Goal: Task Accomplishment & Management: Use online tool/utility

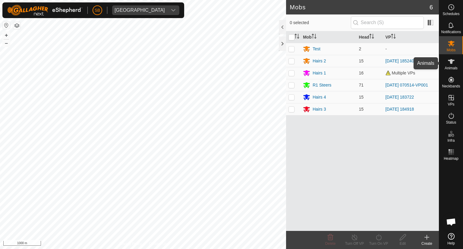
click at [453, 62] on icon at bounding box center [450, 61] width 7 height 7
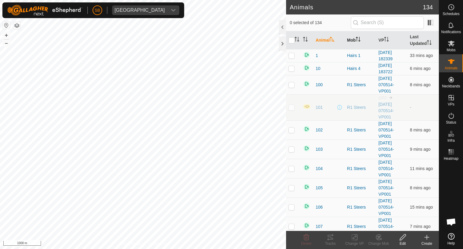
click at [358, 41] on icon "Activate to sort" at bounding box center [357, 39] width 5 height 5
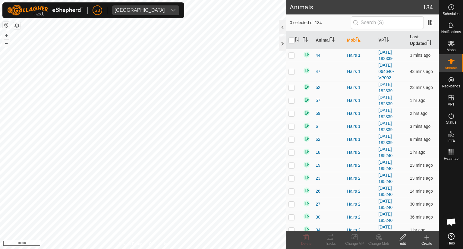
scroll to position [117, 0]
click at [291, 139] on p-checkbox at bounding box center [291, 138] width 6 height 5
checkbox input "true"
click at [291, 121] on td at bounding box center [293, 125] width 14 height 13
checkbox input "true"
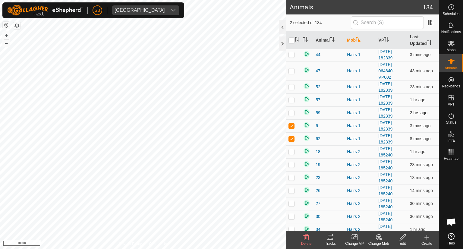
click at [291, 111] on p-checkbox at bounding box center [291, 112] width 6 height 5
checkbox input "true"
click at [289, 98] on p-checkbox at bounding box center [291, 99] width 6 height 5
checkbox input "true"
click at [292, 83] on td at bounding box center [293, 86] width 14 height 13
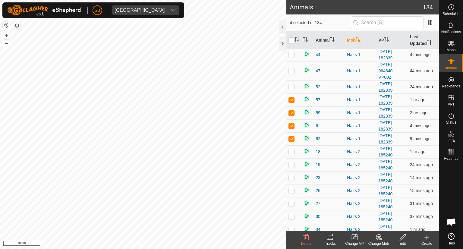
checkbox input "true"
click at [291, 68] on p-checkbox at bounding box center [291, 70] width 6 height 5
checkbox input "true"
drag, startPoint x: 337, startPoint y: 73, endPoint x: 330, endPoint y: 75, distance: 6.8
click at [330, 75] on td "47" at bounding box center [328, 70] width 31 height 19
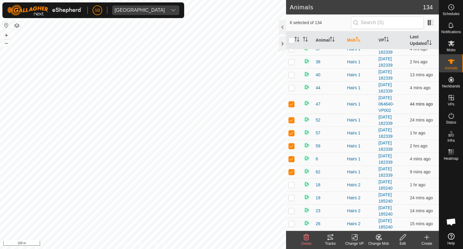
scroll to position [82, 0]
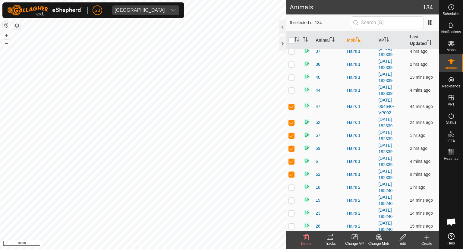
click at [292, 89] on p-checkbox at bounding box center [291, 90] width 6 height 5
checkbox input "true"
click at [290, 77] on p-checkbox at bounding box center [291, 77] width 6 height 5
checkbox input "true"
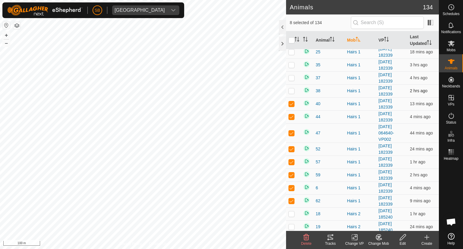
scroll to position [55, 0]
click at [291, 89] on p-checkbox at bounding box center [291, 90] width 6 height 5
checkbox input "true"
click at [290, 75] on p-checkbox at bounding box center [291, 77] width 6 height 5
checkbox input "true"
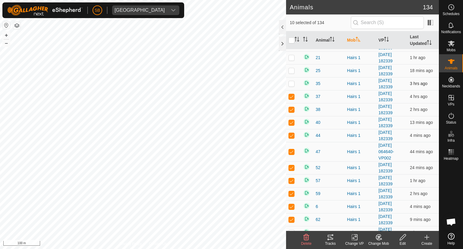
scroll to position [36, 0]
click at [288, 83] on p-checkbox at bounding box center [291, 84] width 6 height 5
checkbox input "true"
click at [291, 69] on p-checkbox at bounding box center [291, 71] width 6 height 5
checkbox input "true"
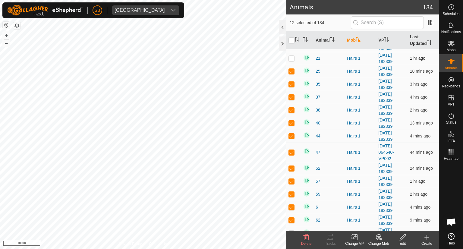
click at [290, 56] on p-checkbox at bounding box center [291, 58] width 6 height 5
checkbox input "true"
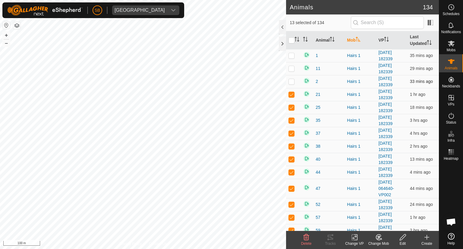
click at [291, 82] on p-checkbox at bounding box center [291, 81] width 6 height 5
checkbox input "true"
click at [291, 68] on p-checkbox at bounding box center [291, 68] width 6 height 5
checkbox input "true"
click at [291, 53] on p-checkbox at bounding box center [291, 55] width 6 height 5
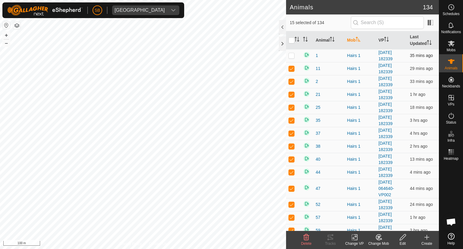
checkbox input "true"
click at [291, 41] on input "checkbox" at bounding box center [291, 40] width 6 height 6
checkbox input "true"
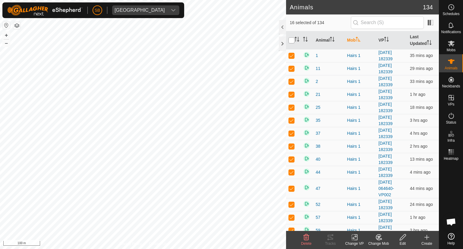
checkbox input "true"
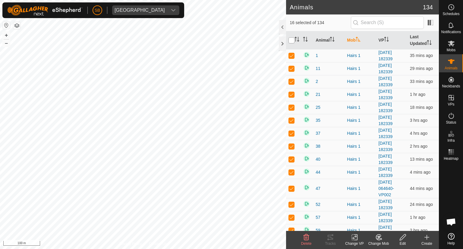
checkbox input "true"
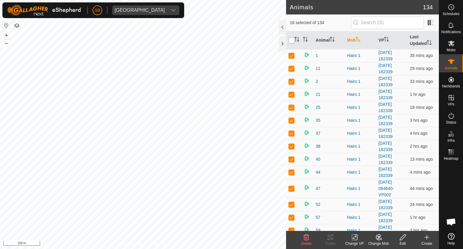
checkbox input "true"
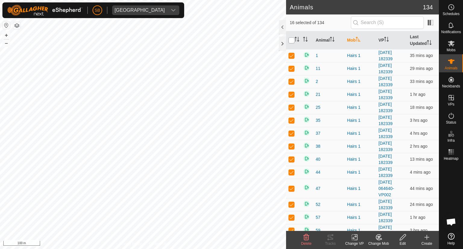
checkbox input "true"
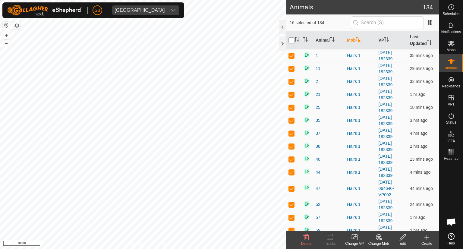
checkbox input "true"
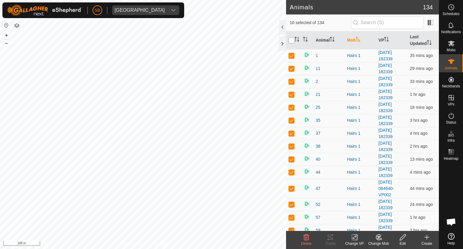
checkbox input "true"
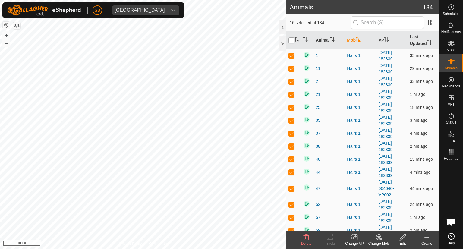
checkbox input "true"
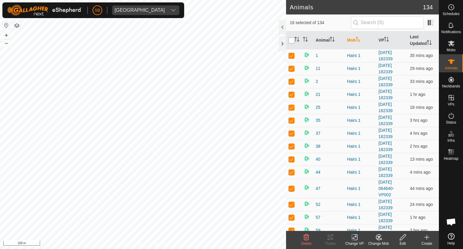
checkbox input "true"
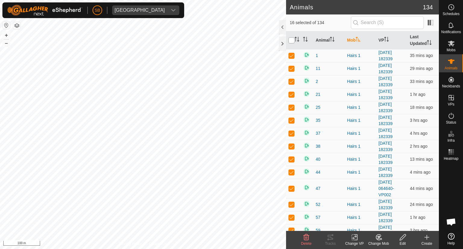
checkbox input "true"
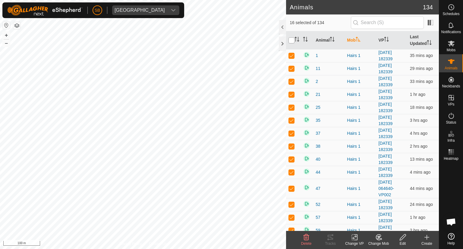
checkbox input "true"
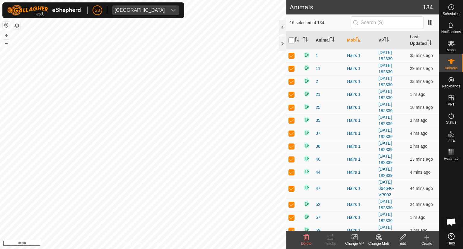
checkbox input "true"
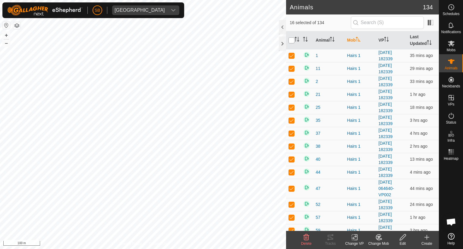
checkbox input "true"
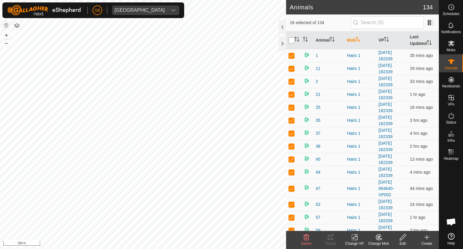
checkbox input "true"
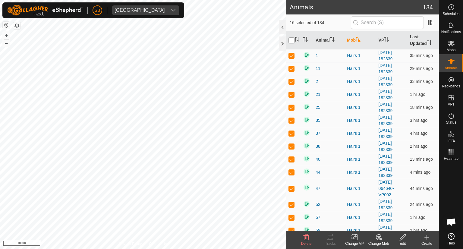
checkbox input "true"
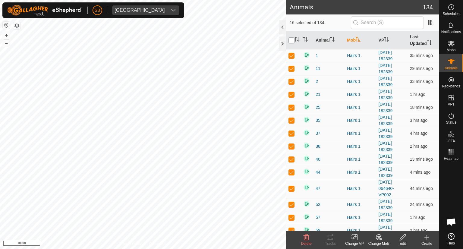
checkbox input "true"
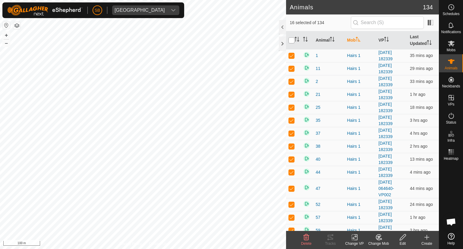
checkbox input "true"
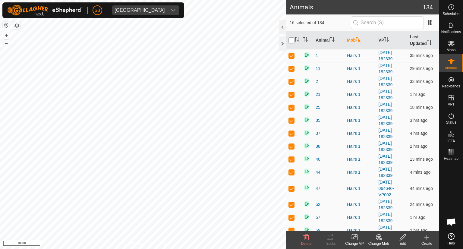
checkbox input "true"
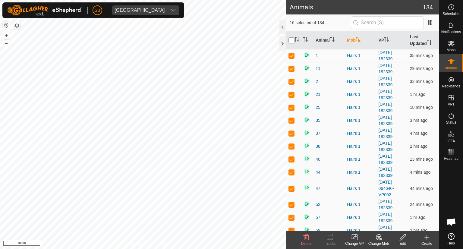
checkbox input "true"
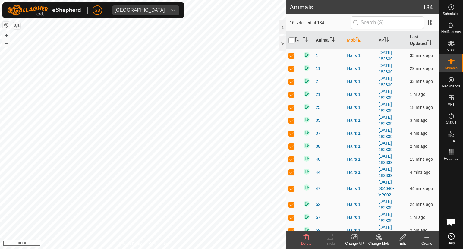
checkbox input "true"
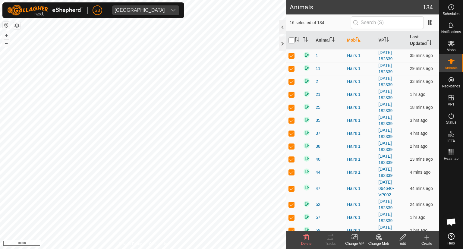
checkbox input "true"
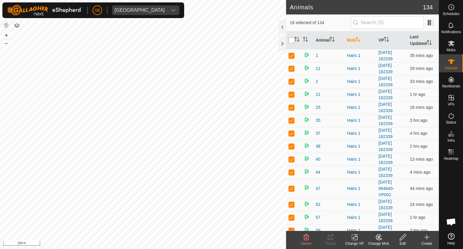
checkbox input "true"
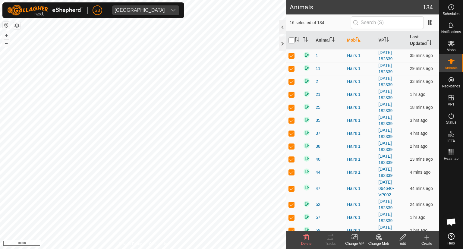
checkbox input "true"
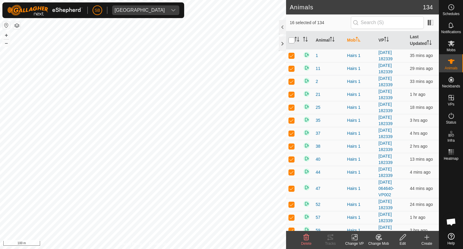
checkbox input "true"
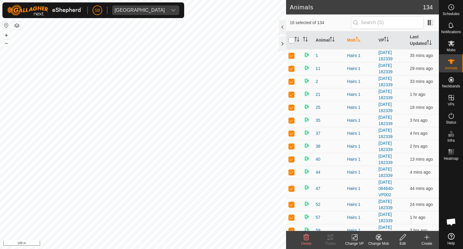
checkbox input "true"
click at [291, 41] on input "checkbox" at bounding box center [291, 40] width 6 height 6
checkbox input "false"
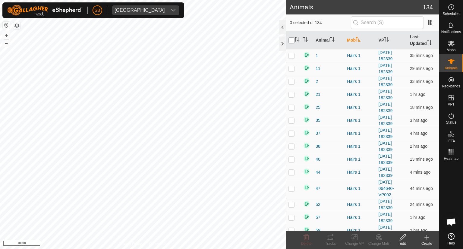
checkbox input "false"
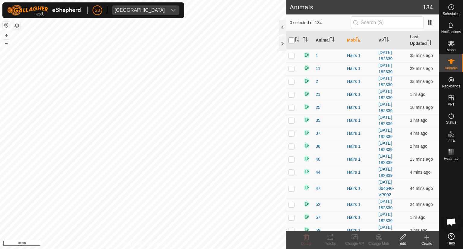
checkbox input "false"
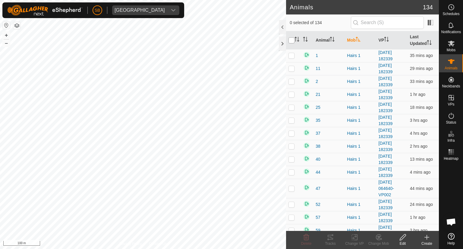
checkbox input "false"
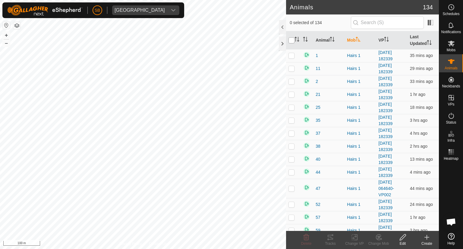
checkbox input "false"
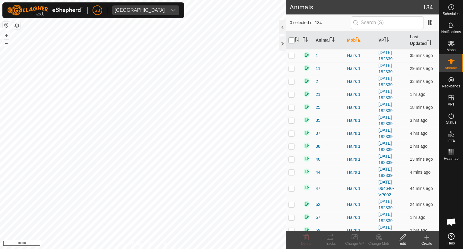
checkbox input "false"
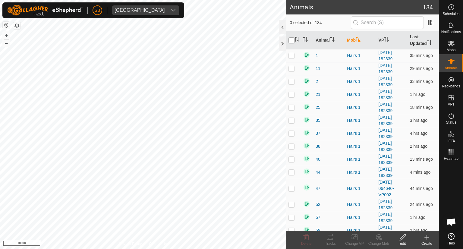
checkbox input "false"
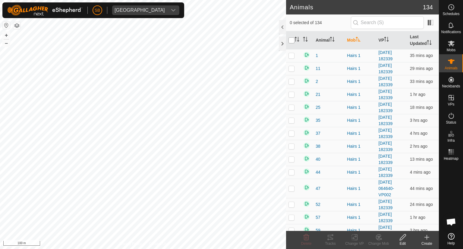
checkbox input "false"
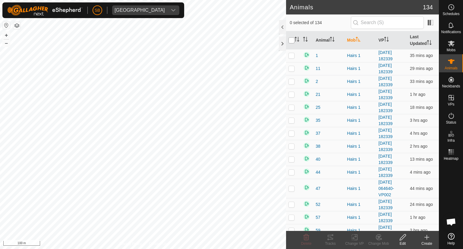
checkbox input "false"
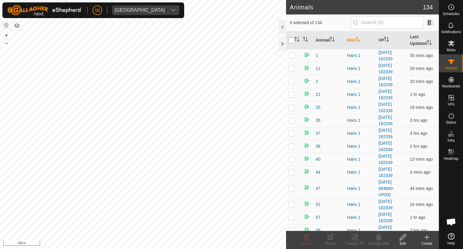
checkbox input "false"
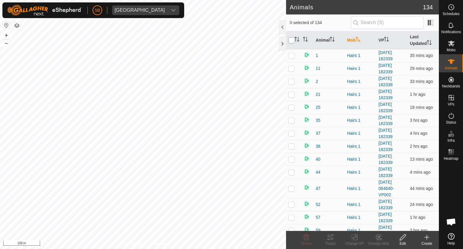
checkbox input "false"
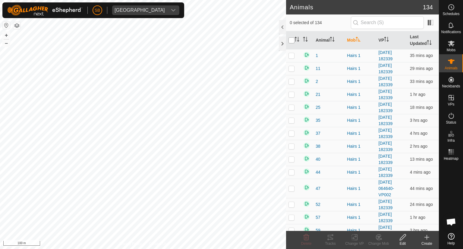
checkbox input "false"
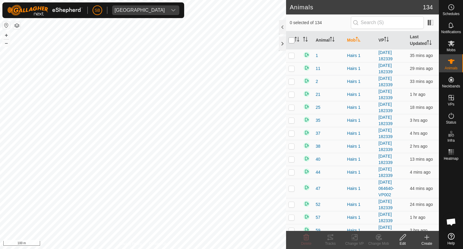
checkbox input "false"
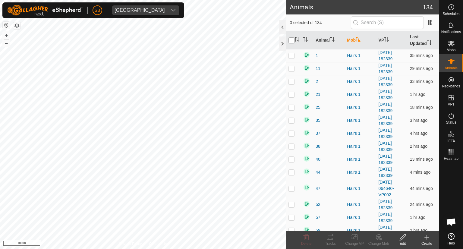
checkbox input "false"
click at [354, 237] on icon at bounding box center [355, 236] width 8 height 7
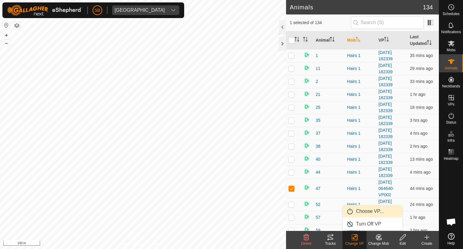
click at [367, 213] on link "Choose VP..." at bounding box center [372, 211] width 60 height 12
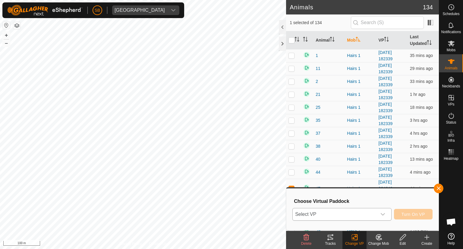
click at [382, 212] on icon "dropdown trigger" at bounding box center [382, 214] width 5 height 5
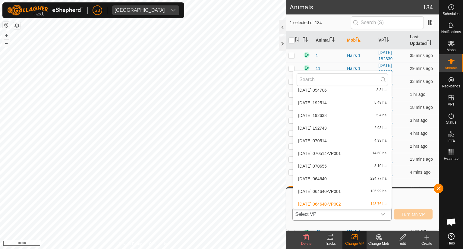
scroll to position [1537, 0]
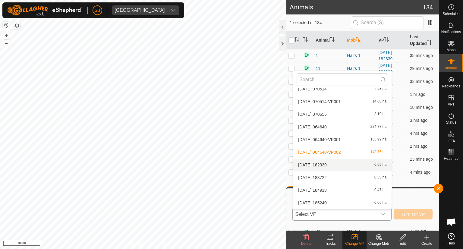
click at [337, 165] on li "2025-10-01 182339 0.59 ha" at bounding box center [342, 165] width 98 height 12
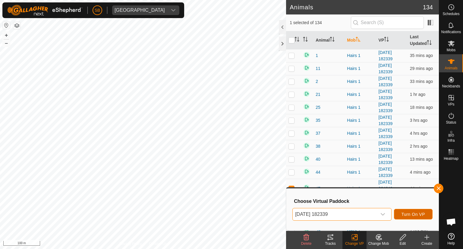
click at [420, 214] on span "Turn On VP" at bounding box center [412, 214] width 23 height 5
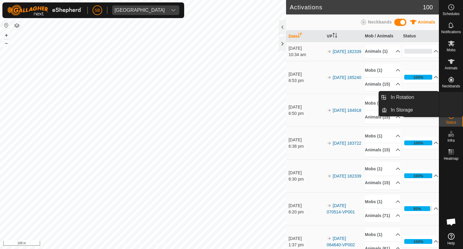
drag, startPoint x: 439, startPoint y: 105, endPoint x: 448, endPoint y: 99, distance: 10.8
click at [448, 99] on icon at bounding box center [450, 97] width 5 height 5
click at [413, 97] on link "In Rotation" at bounding box center [412, 97] width 51 height 12
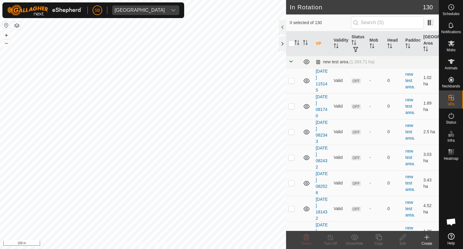
click at [426, 237] on icon at bounding box center [426, 237] width 4 height 0
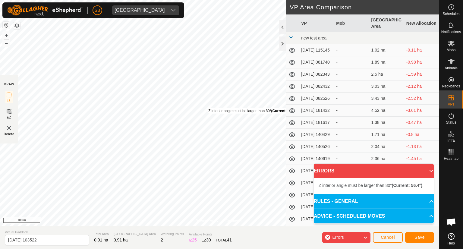
click at [207, 108] on div "IZ interior angle must be larger than 80° (Current: 56.4°) . + – ⇧ i 100 m" at bounding box center [219, 113] width 438 height 226
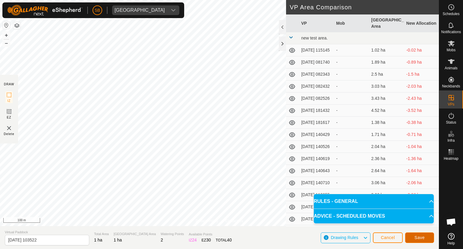
click at [425, 237] on button "Save" at bounding box center [419, 237] width 29 height 11
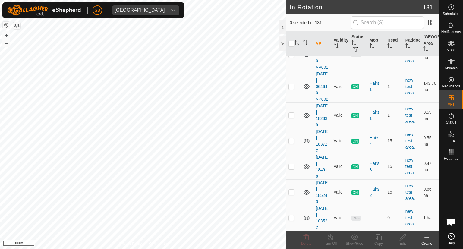
scroll to position [3663, 0]
click at [453, 45] on icon at bounding box center [450, 43] width 7 height 7
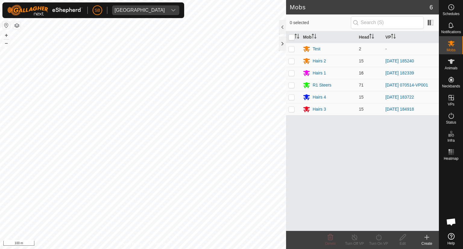
click at [292, 73] on p-checkbox at bounding box center [291, 72] width 6 height 5
checkbox input "true"
click at [381, 240] on icon at bounding box center [379, 236] width 8 height 7
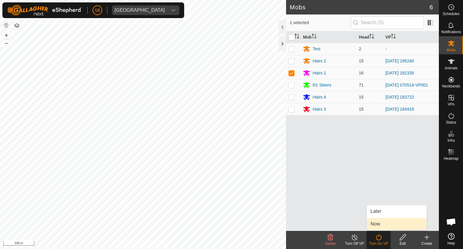
click at [372, 220] on link "Now" at bounding box center [396, 224] width 60 height 12
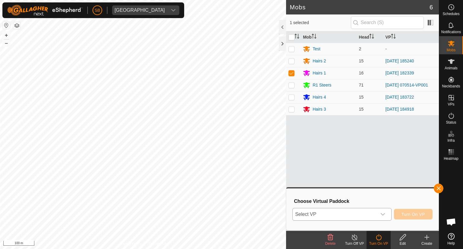
click at [385, 215] on icon "dropdown trigger" at bounding box center [382, 214] width 5 height 5
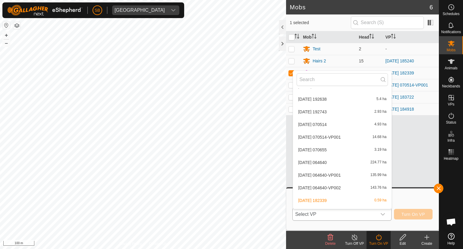
scroll to position [1550, 0]
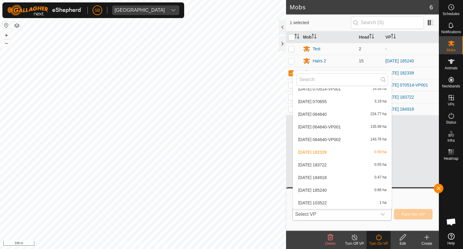
click at [331, 200] on li "[DATE] 103522 1 ha" at bounding box center [342, 203] width 98 height 12
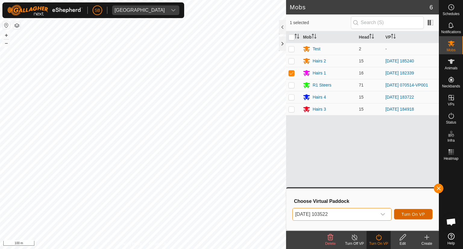
click at [410, 214] on span "Turn On VP" at bounding box center [412, 214] width 23 height 5
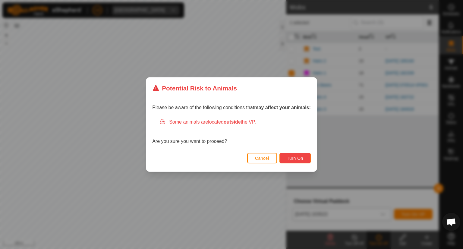
click at [298, 158] on span "Turn On" at bounding box center [295, 158] width 16 height 5
